Goal: Find contact information: Find contact information

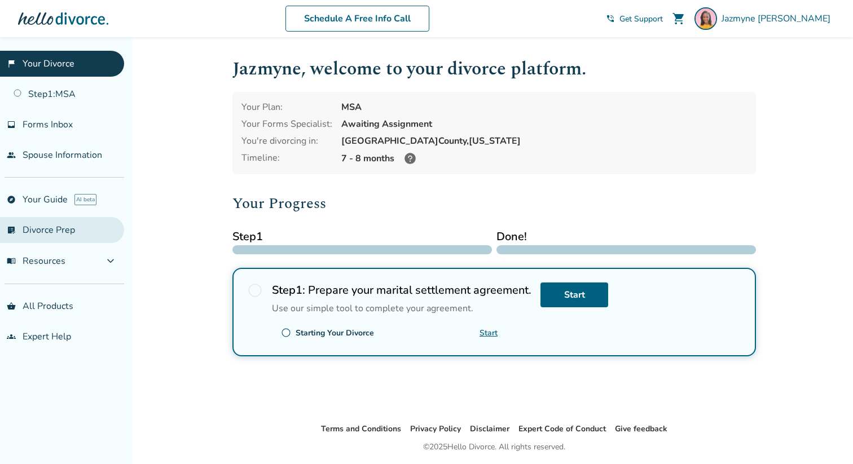
click at [42, 230] on link "list_alt_check Divorce Prep" at bounding box center [62, 230] width 124 height 26
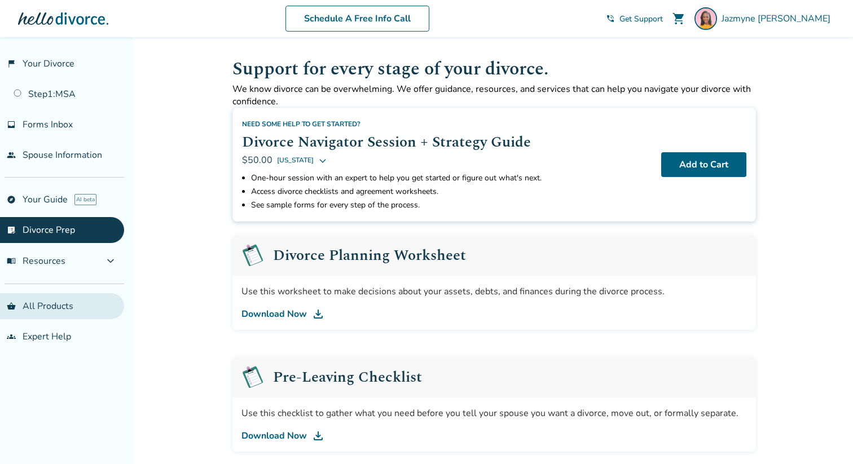
click at [50, 299] on link "shopping_basket All Products" at bounding box center [62, 306] width 124 height 26
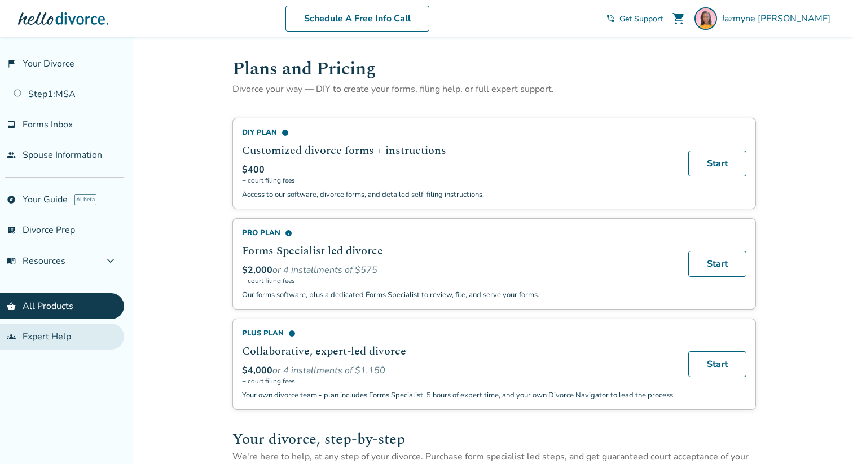
click at [56, 334] on link "groups Expert Help" at bounding box center [62, 337] width 124 height 26
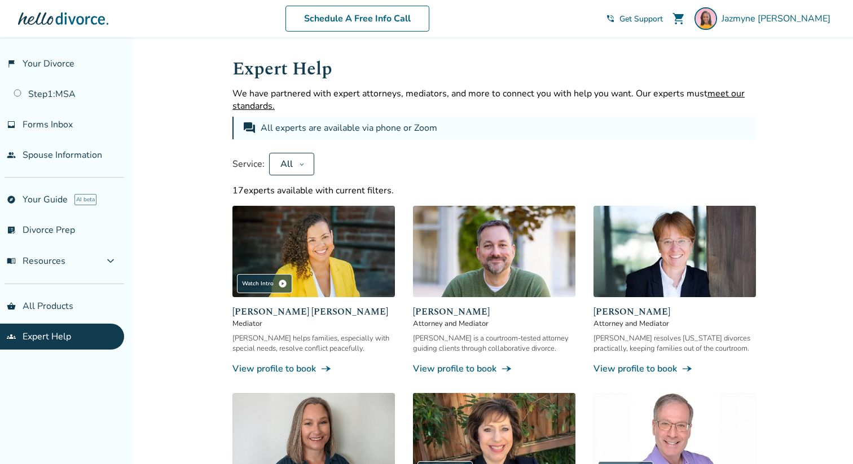
click at [298, 168] on button "All" at bounding box center [291, 164] width 45 height 23
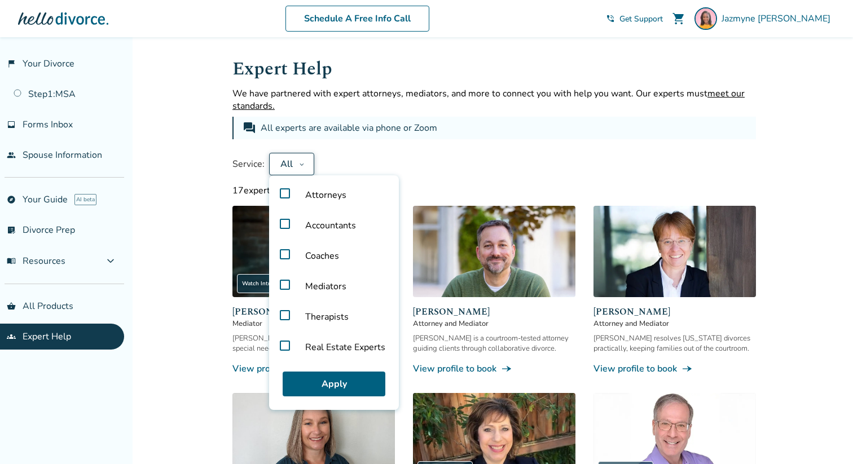
click at [283, 193] on label "Attorneys" at bounding box center [334, 195] width 121 height 30
click at [323, 386] on button "Apply" at bounding box center [334, 384] width 103 height 25
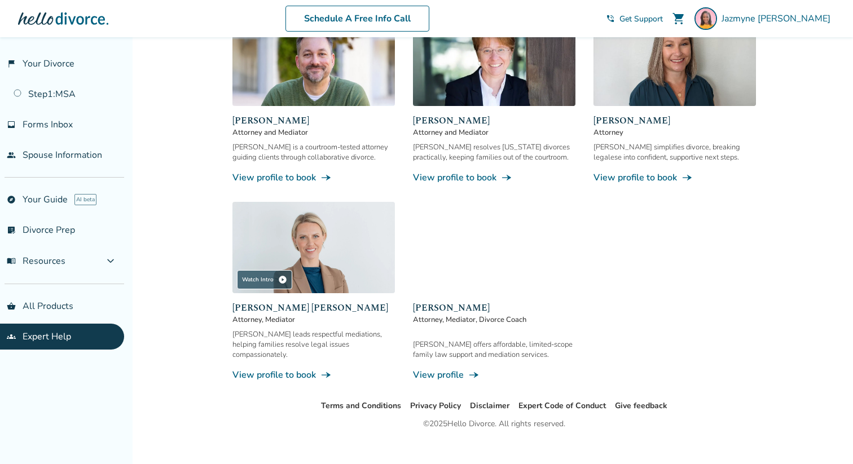
scroll to position [184, 0]
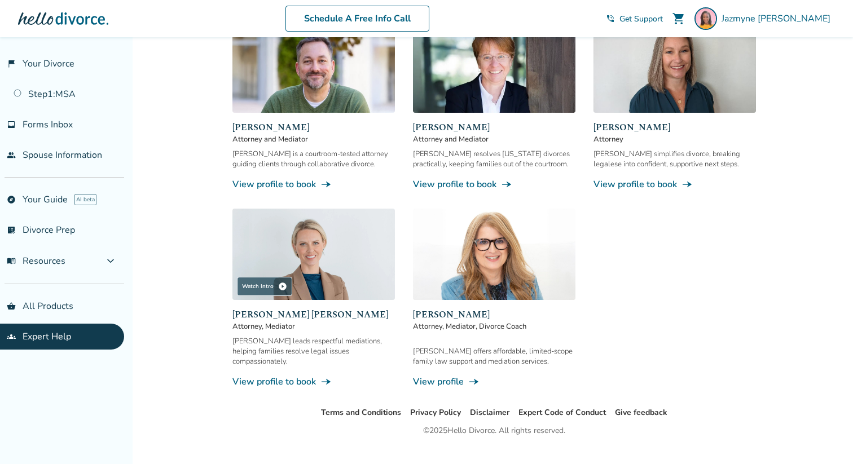
click at [647, 184] on link "View profile to book line_end_arrow_notch" at bounding box center [674, 184] width 162 height 12
